Goal: Complete application form: Complete application form

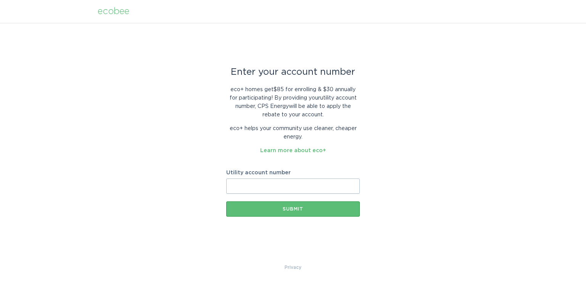
click at [253, 193] on input "Utility account number" at bounding box center [292, 185] width 133 height 15
type input "[PHONE_NUMBER]"
click at [286, 210] on div "Submit" at bounding box center [293, 209] width 126 height 5
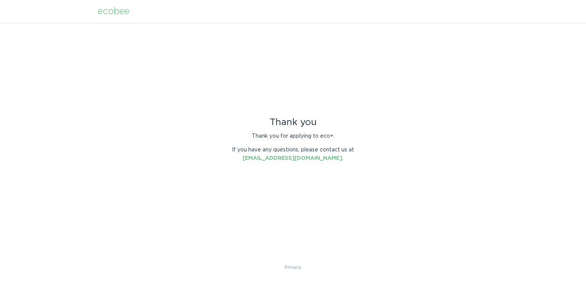
click at [111, 16] on div "ecobee" at bounding box center [114, 11] width 32 height 8
click at [112, 12] on div "ecobee" at bounding box center [114, 11] width 32 height 8
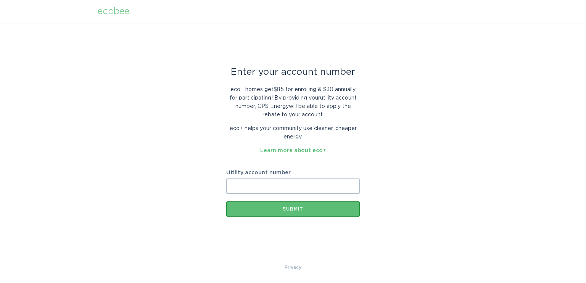
click at [261, 189] on input "Utility account number" at bounding box center [292, 185] width 133 height 15
type input "[PHONE_NUMBER]"
click at [282, 207] on div "Submit" at bounding box center [293, 209] width 126 height 5
